Goal: Transaction & Acquisition: Download file/media

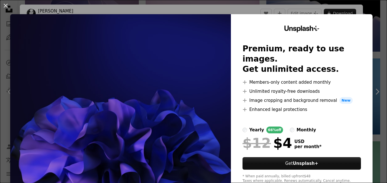
scroll to position [1296, 0]
click at [8, 6] on button "An X shape" at bounding box center [5, 5] width 7 height 7
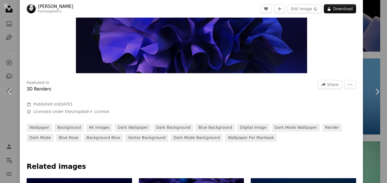
scroll to position [113, 0]
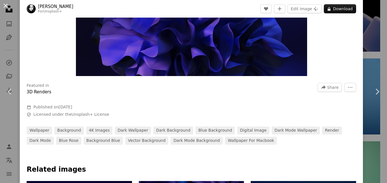
click at [5, 4] on button "An X shape" at bounding box center [5, 5] width 7 height 7
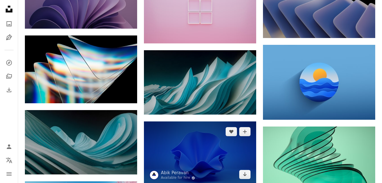
click at [185, 121] on img at bounding box center [200, 152] width 112 height 63
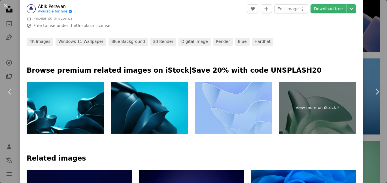
scroll to position [255, 0]
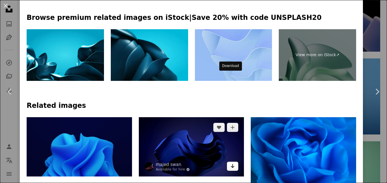
click at [232, 161] on link "Arrow pointing down" at bounding box center [232, 165] width 11 height 9
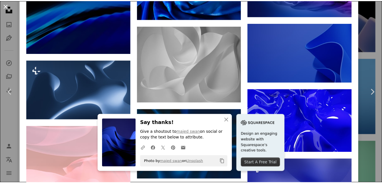
scroll to position [2192, 0]
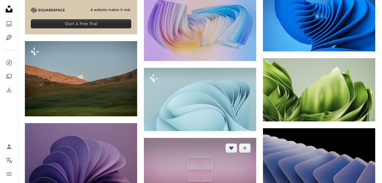
scroll to position [1104, 0]
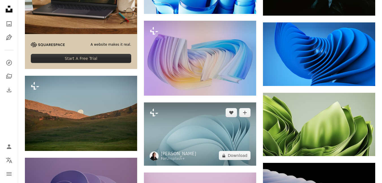
click at [216, 102] on img at bounding box center [200, 133] width 112 height 63
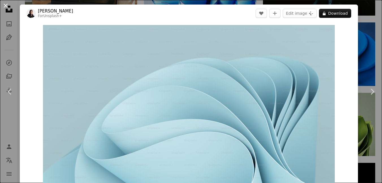
click at [4, 5] on button "An X shape" at bounding box center [5, 5] width 7 height 7
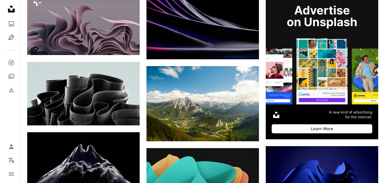
scroll to position [142, 0]
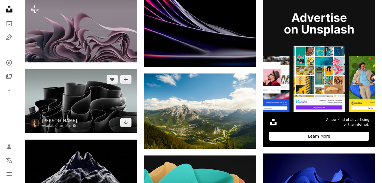
click at [99, 69] on img at bounding box center [81, 100] width 112 height 63
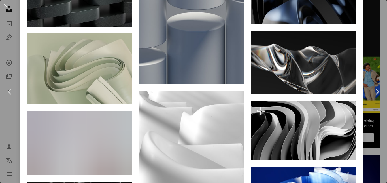
scroll to position [1665, 0]
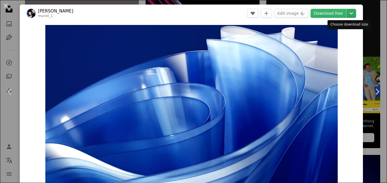
click at [346, 12] on icon "Chevron down" at bounding box center [350, 13] width 9 height 7
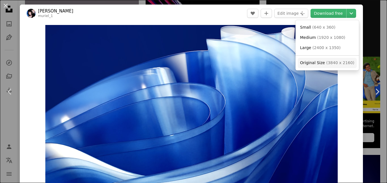
click at [328, 63] on span "( 3840 x 2160 )" at bounding box center [340, 62] width 28 height 5
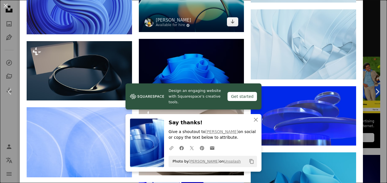
scroll to position [1136, 0]
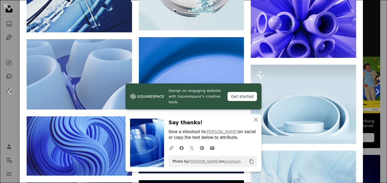
drag, startPoint x: 168, startPoint y: 76, endPoint x: 174, endPoint y: 83, distance: 9.8
click at [174, 87] on div "A heart A plus sign [PERSON_NAME] Arrow pointing down A heart A plus sign [PERS…" at bounding box center [191, 21] width 105 height 1573
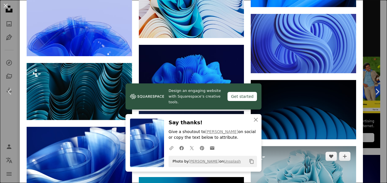
scroll to position [742, 0]
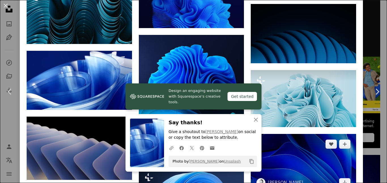
click at [289, 134] on img at bounding box center [302, 163] width 105 height 59
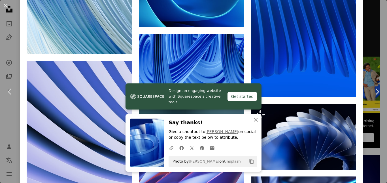
scroll to position [1132, 0]
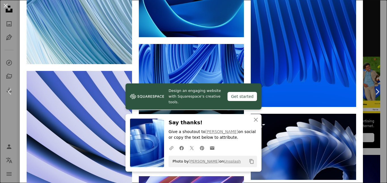
click at [230, 155] on icon "Arrow pointing down" at bounding box center [232, 158] width 5 height 7
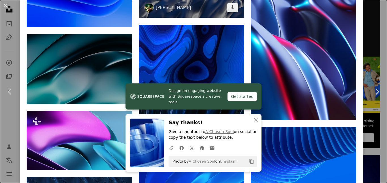
scroll to position [1471, 0]
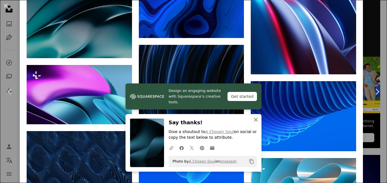
click at [255, 120] on icon "An X shape" at bounding box center [255, 119] width 7 height 7
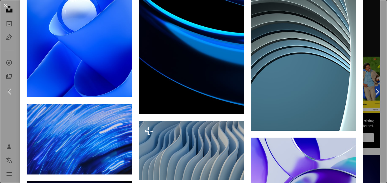
scroll to position [2707, 0]
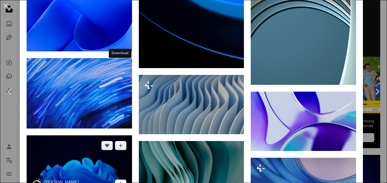
click at [118, 180] on icon "Arrow pointing down" at bounding box center [120, 183] width 5 height 7
